Goal: Task Accomplishment & Management: Complete application form

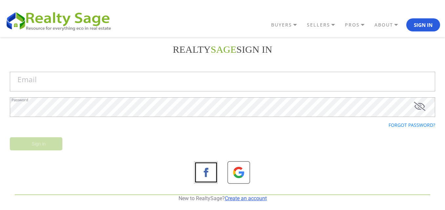
click at [256, 201] on link "Create an account" at bounding box center [246, 198] width 42 height 6
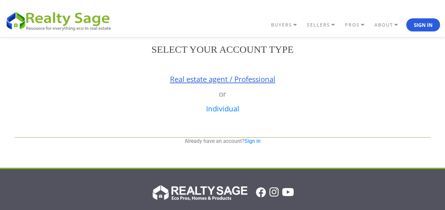
click at [222, 80] on link "Real estate agent / Professional" at bounding box center [222, 79] width 105 height 10
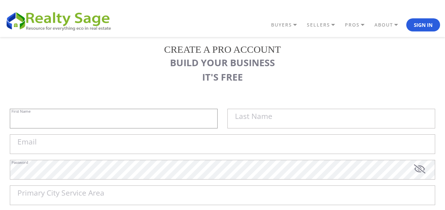
click at [108, 115] on input "First Name" at bounding box center [114, 119] width 208 height 20
paste input "Sell My House Fast [GEOGRAPHIC_DATA] |"
type input "Sell My House Fast [GEOGRAPHIC_DATA] |"
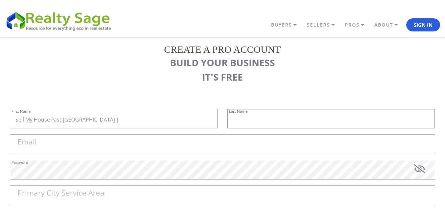
paste input "As Is Cash Home Buyers Aurora"
type input "As Is Cash Home Buyers Aurora"
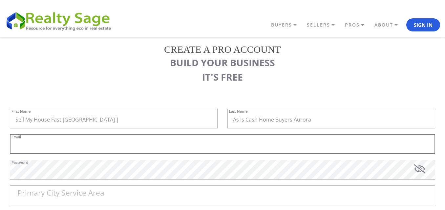
paste input "[EMAIL_ADDRESS][DOMAIN_NAME]"
type input "[EMAIL_ADDRESS][DOMAIN_NAME]"
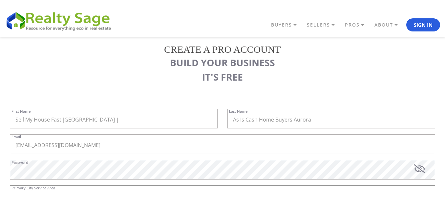
paste input "Aurora785"
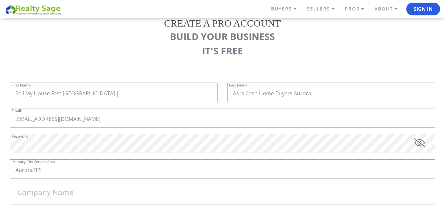
scroll to position [66, 0]
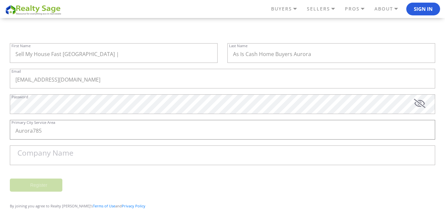
drag, startPoint x: 58, startPoint y: 133, endPoint x: 0, endPoint y: 91, distance: 71.7
click at [0, 100] on div "REALTY SAGE Sign in Email Password Forgot password? Sign in New to RealtySage? …" at bounding box center [222, 103] width 445 height 264
paste input "text"
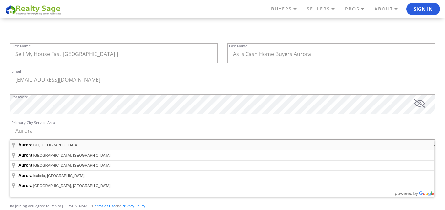
type input "Aurora, [GEOGRAPHIC_DATA], [GEOGRAPHIC_DATA]"
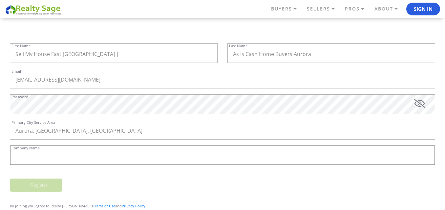
paste input "Sell My House Fast [GEOGRAPHIC_DATA] | As Is Cash Home Buyers Aurora"
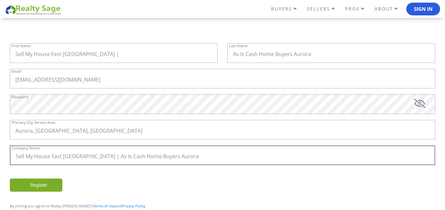
type input "Sell My House Fast [GEOGRAPHIC_DATA] | As Is Cash Home Buyers Aurora"
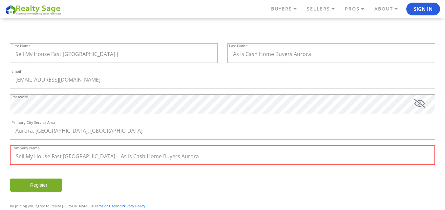
click at [169, 190] on div "Register" at bounding box center [222, 188] width 435 height 19
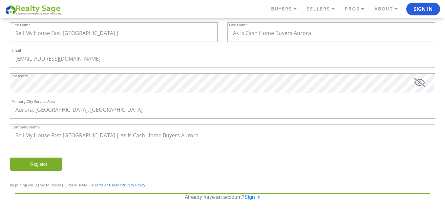
scroll to position [88, 0]
click at [31, 158] on input "Register" at bounding box center [36, 163] width 52 height 13
